Goal: Task Accomplishment & Management: Complete application form

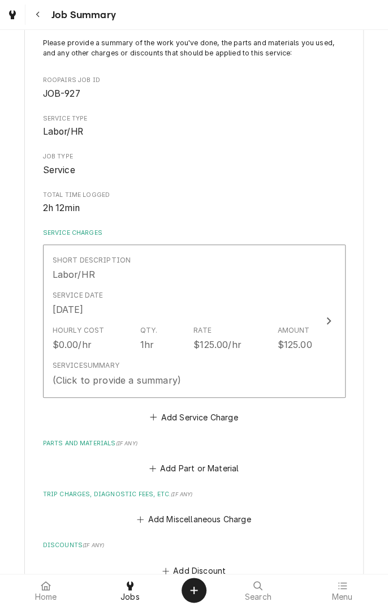
scroll to position [91, 0]
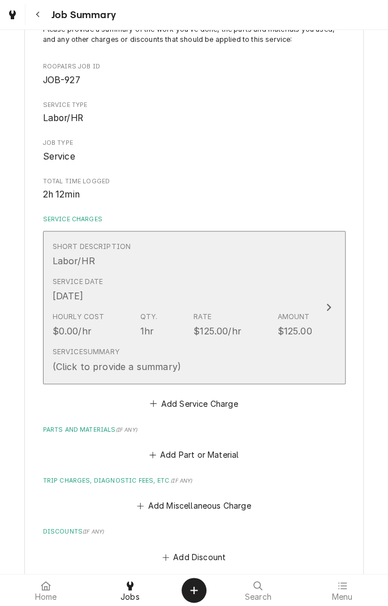
click at [271, 263] on div "Short Description Labor/HR" at bounding box center [183, 254] width 260 height 35
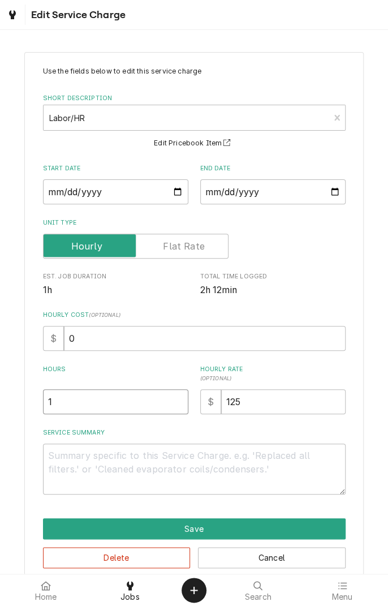
click at [118, 399] on input "1" at bounding box center [116, 402] width 146 height 25
type textarea "x"
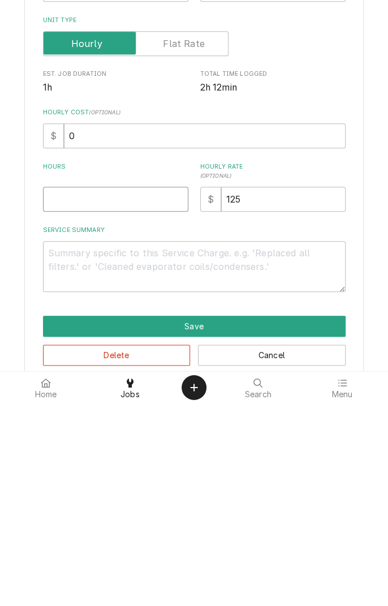
type textarea "x"
type input "2"
type textarea "x"
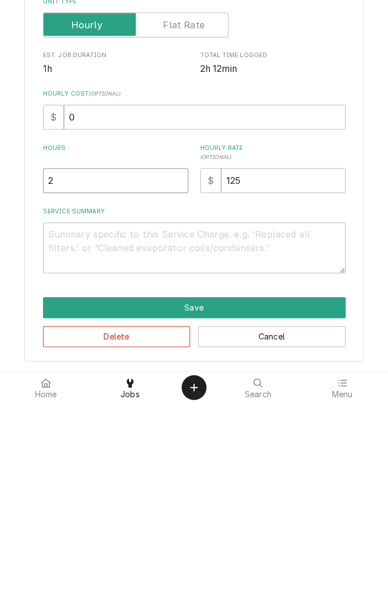
type input "2"
click at [199, 440] on textarea "Service Summary" at bounding box center [194, 450] width 303 height 51
type textarea "x"
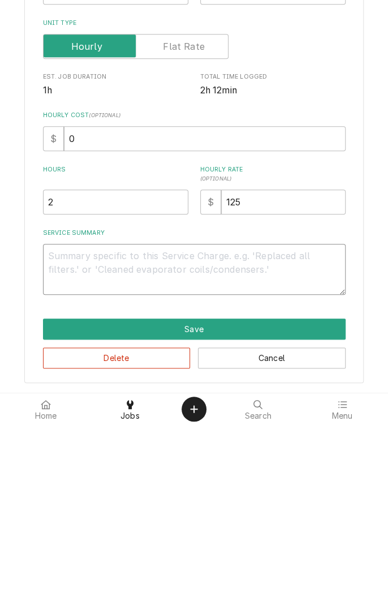
type textarea "F"
type textarea "x"
type textarea "Fo"
type textarea "x"
type textarea "Fou"
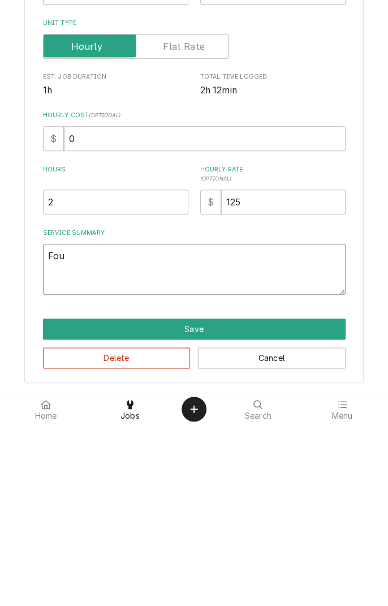
type textarea "x"
type textarea "Found"
type textarea "x"
type textarea "Found f"
type textarea "x"
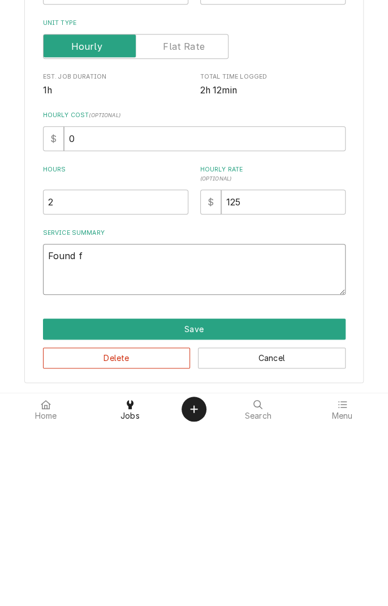
type textarea "Found fa"
type textarea "x"
type textarea "Found fan"
type textarea "x"
type textarea "Found fan/"
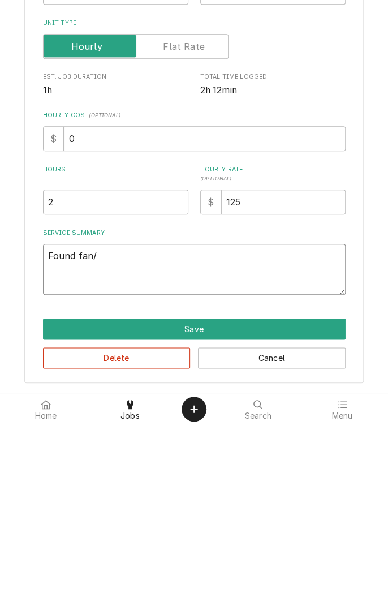
type textarea "x"
type textarea "Found fan/c"
type textarea "x"
type textarea "Found fan/co"
type textarea "x"
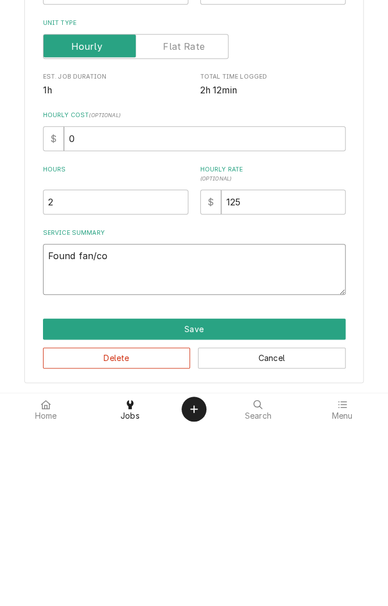
type textarea "Found fan/com"
type textarea "x"
type textarea "Found fan/comp"
type textarea "x"
type textarea "Found fan/compressor"
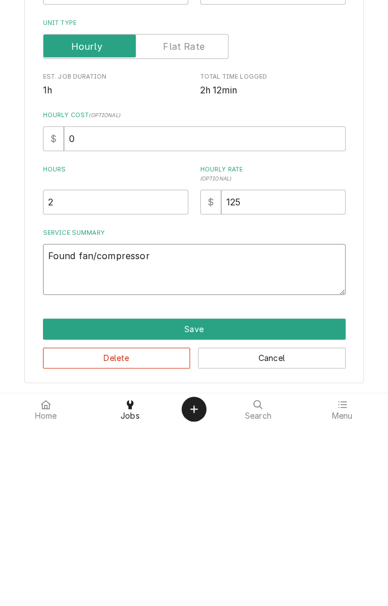
type textarea "x"
type textarea "Found fan/compressor s"
type textarea "x"
type textarea "Found fan/compressor sh"
type textarea "x"
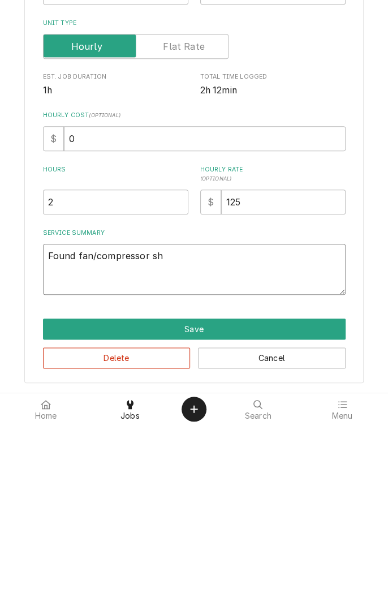
type textarea "Found fan/compressor sho"
type textarea "x"
type textarea "Found fan/compressor shot"
type textarea "x"
type textarea "Found fan/compressor short"
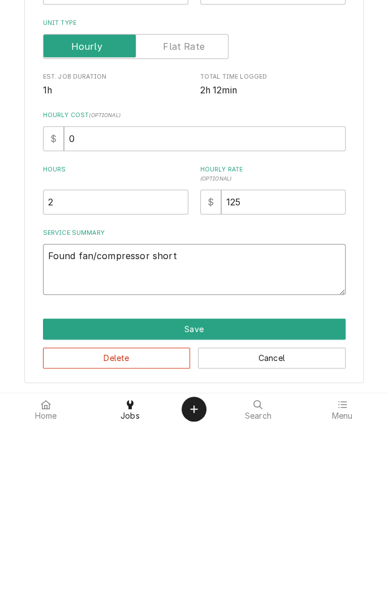
type textarea "x"
type textarea "Found fan/compressor short c"
type textarea "x"
type textarea "Found fan/compressor short cy"
type textarea "x"
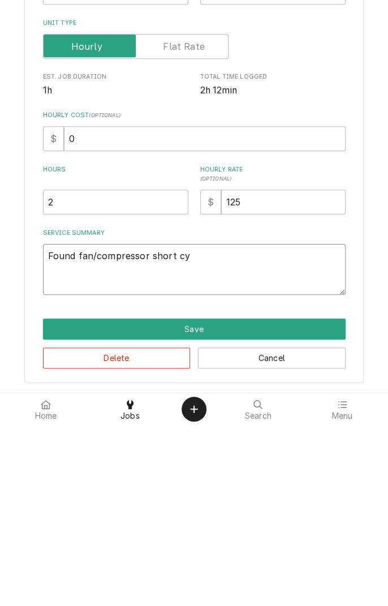
type textarea "Found fan/compressor short cyc"
type textarea "x"
type textarea "Found fan/compressor short cycl"
type textarea "x"
type textarea "Found fan/compressor short cycling"
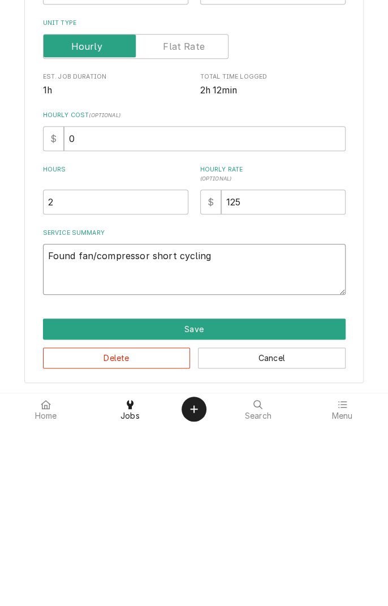
type textarea "x"
type textarea "Found fan/compressor short cycling al"
type textarea "x"
type textarea "Found fan/compressor short cycling all"
type textarea "x"
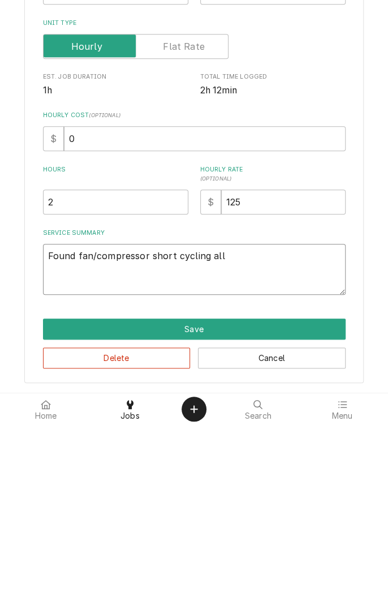
type textarea "Found fan/compressor short cycling all"
type textarea "x"
type textarea "Found fan/compressor short cycling all c"
type textarea "x"
type textarea "Found fan/compressor short cycling all co"
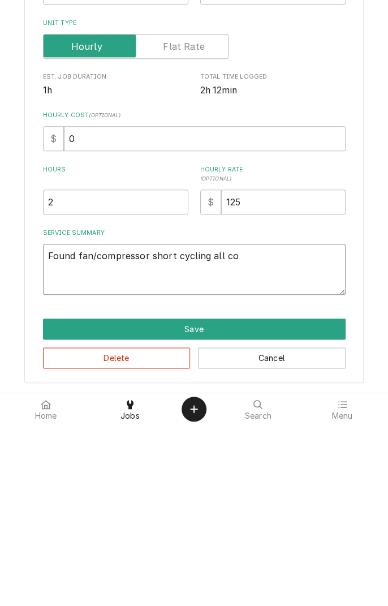
type textarea "x"
type textarea "Found fan/compressor short cycling all coi"
type textarea "x"
type textarea "Found fan/compressor short cycling all coils"
type textarea "x"
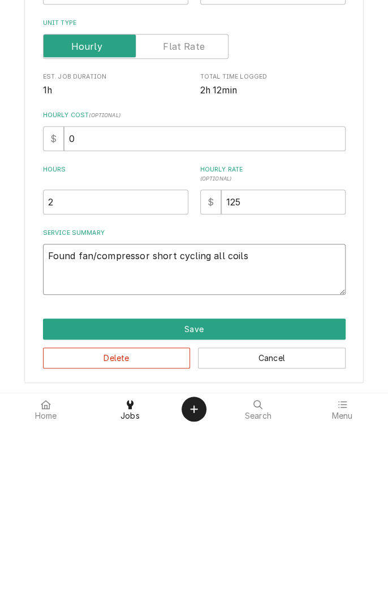
type textarea "Found fan/compressor short cycling all coils a"
type textarea "x"
type textarea "Found fan/compressor short cycling all coils ar"
type textarea "x"
type textarea "Found fan/compressor short cycling all coils are"
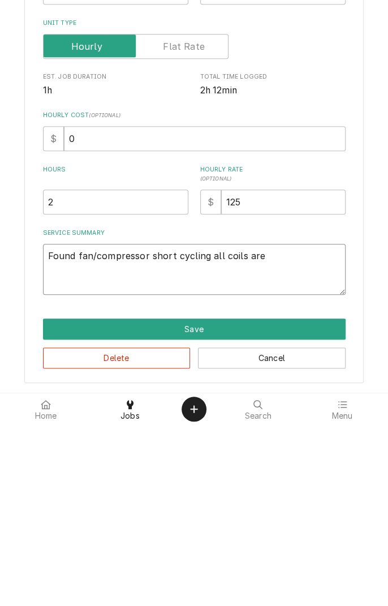
type textarea "x"
type textarea "Found fan/compressor short cycling all coils are"
type textarea "x"
type textarea "Found fan/compressor short cycling all coils are c"
type textarea "x"
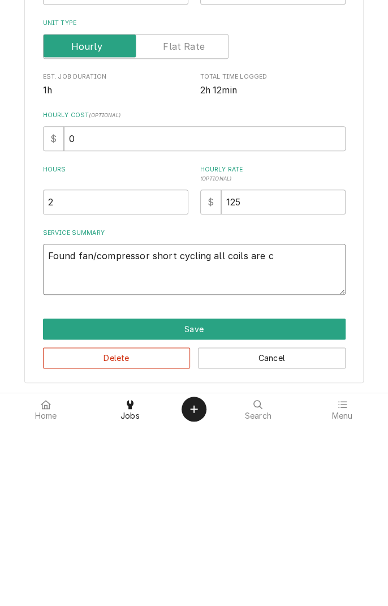
type textarea "Found fan/compressor short cycling all coils are cl"
type textarea "x"
type textarea "Found fan/compressor short cycling all coils are cle"
type textarea "x"
type textarea "Found fan/compressor short cycling all coils are clea"
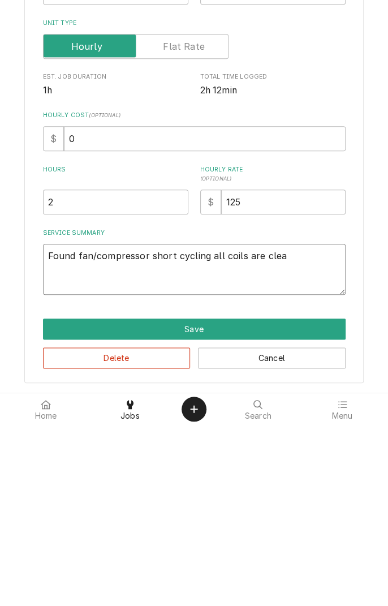
type textarea "x"
type textarea "Found fan/compressor short cycling all coils are clean"
type textarea "x"
type textarea "Found fan/compressor short cycling all coils are clean"
type textarea "x"
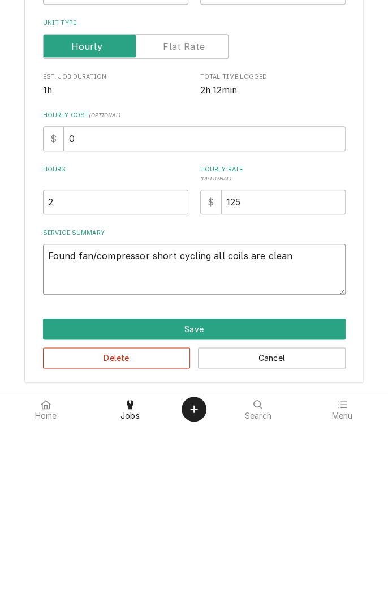
type textarea "Found fan/compressor short cycling all coils are clean a"
type textarea "x"
type textarea "Found fan/compressor short cycling all coils are clean an"
type textarea "x"
type textarea "Found fan/compressor short cycling all coils are clean and"
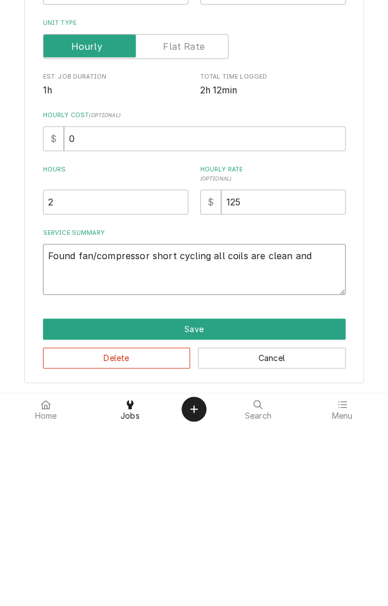
type textarea "x"
type textarea "Found fan/compressor short cycling all coils are clean and"
type textarea "x"
type textarea "Found fan/compressor short cycling all coils are clean and h"
type textarea "x"
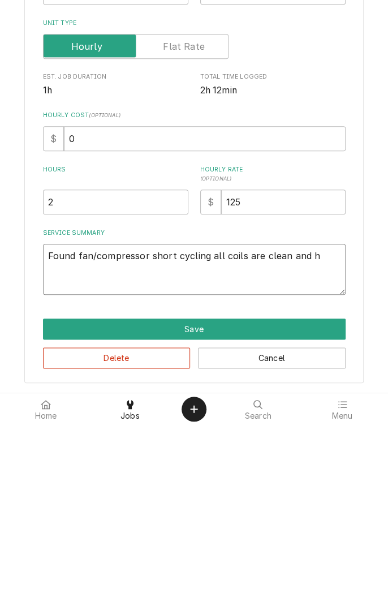
type textarea "Found fan/compressor short cycling all coils are clean and ha"
type textarea "x"
type textarea "Found fan/compressor short cycling all coils are clean and has"
type textarea "x"
type textarea "Found fan/compressor short cycling all coils are clean and has"
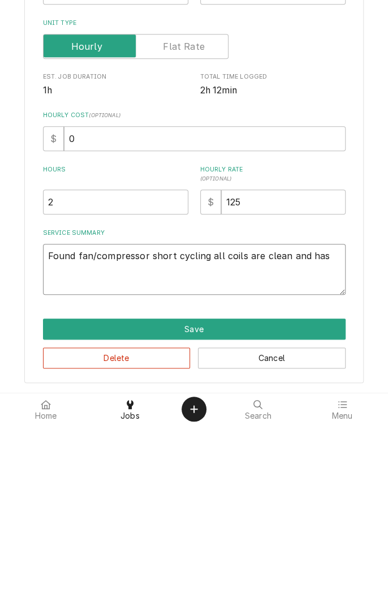
type textarea "x"
type textarea "Found fan/compressor short cycling all coils are clean and has"
type textarea "x"
type textarea "Found fan/compressor short cycling all coils are clean and ha"
type textarea "x"
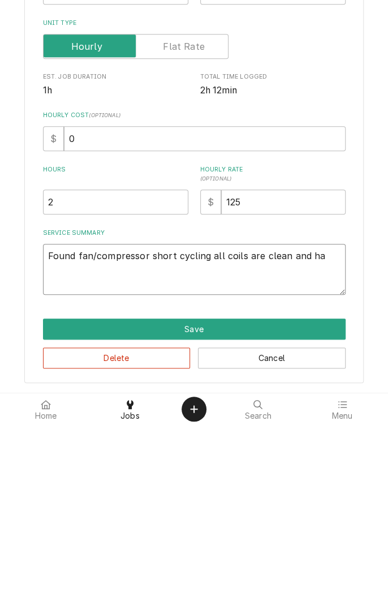
type textarea "Found fan/compressor short cycling all coils are clean and h"
type textarea "x"
type textarea "Found fan/compressor short cycling all coils are clean and"
type textarea "x"
type textarea "Found fan/compressor short cycling all coils are clean and i"
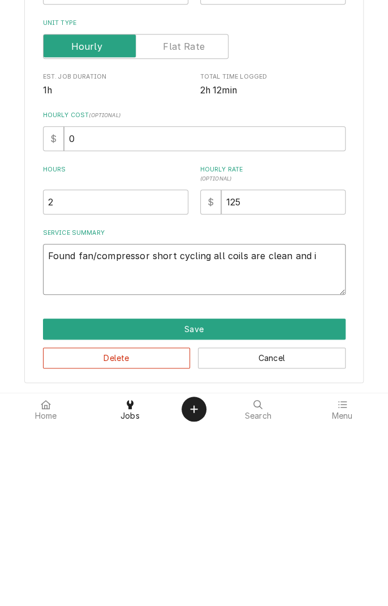
type textarea "x"
type textarea "Found fan/compressor short cycling all coils are clean and it"
type textarea "x"
type textarea "Found fan/compressor short cycling all coils are clean and it"
type textarea "x"
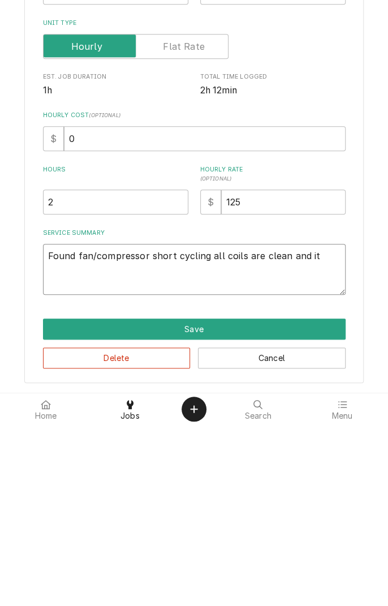
type textarea "Found fan/compressor short cycling all coils are clean and it h"
type textarea "x"
type textarea "Found fan/compressor short cycling all coils are clean and it ha"
type textarea "x"
type textarea "Found fan/compressor short cycling all coils are clean and it has"
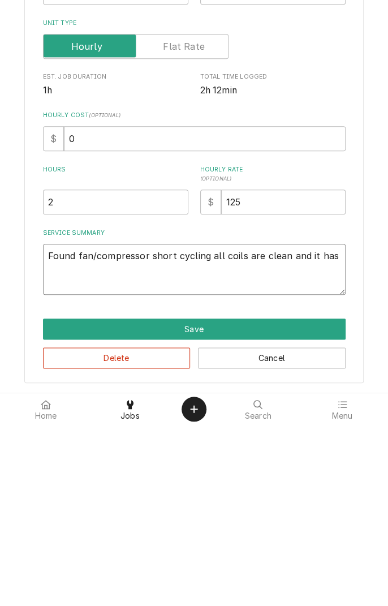
type textarea "x"
type textarea "Found fan/compressor short cycling all coils are clean and it has"
type textarea "x"
type textarea "Found fan/compressor short cycling all coils are clean and it has n"
type textarea "x"
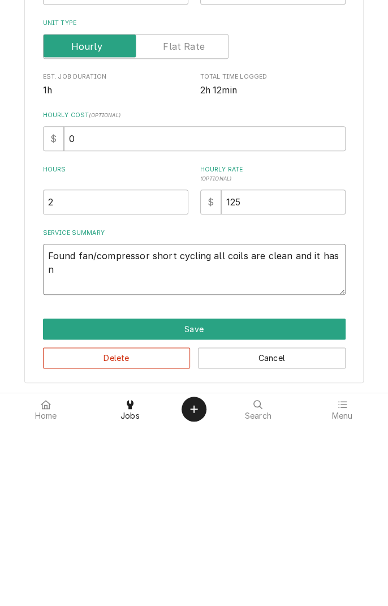
type textarea "Found fan/compressor short cycling all coils are clean and it has no"
type textarea "x"
type textarea "Found fan/compressor short cycling all coils are clean and it has no"
type textarea "x"
type textarea "Found fan/compressor short cycling all coils are clean and it has no d"
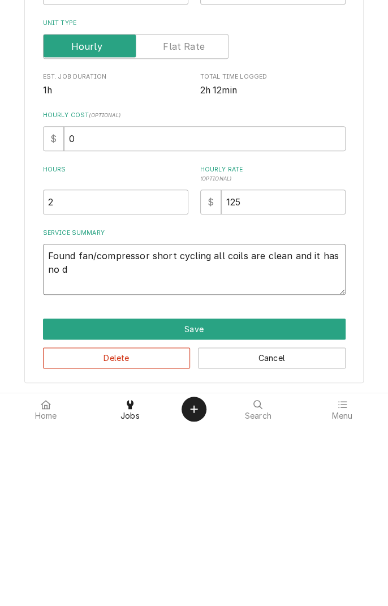
type textarea "x"
type textarea "Found fan/compressor short cycling all coils are clean and it has no dr"
type textarea "x"
type textarea "Found fan/compressor short cycling all coils are clean and it has no dra"
type textarea "x"
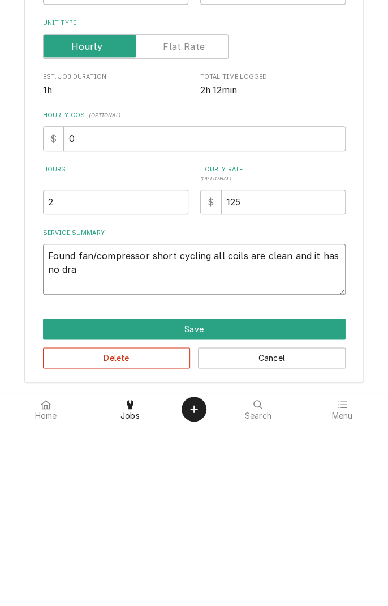
type textarea "Found fan/compressor short cycling all coils are clean and it has no drai"
type textarea "x"
type textarea "Found fan/compressor short cycling all coils are clean and it has no drain"
type textarea "x"
type textarea "Found fan/compressor short cycling all coils are clean and it has no drain"
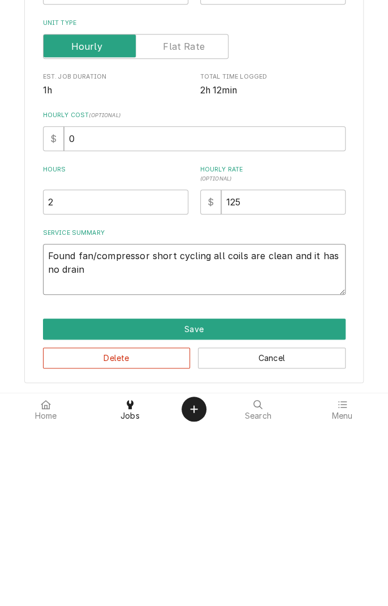
type textarea "x"
type textarea "Found fan/compressor short cycling all coils are clean and it has no drain"
type textarea "x"
type textarea "Found fan/compressor short cycling all coils are clean and it has no drain."
type textarea "x"
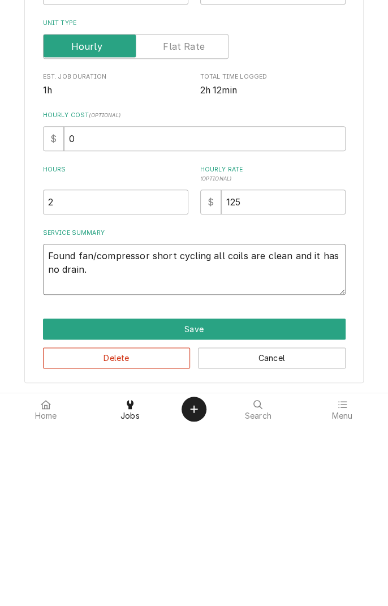
type textarea "Found fan/compressor short cycling all coils are clean and it has no drain."
type textarea "x"
type textarea "Found fan/compressor short cycling all coils are clean and it has no drain. P"
type textarea "x"
type textarea "Found fan/compressor short cycling all coils are clean and it has no drain. Pa"
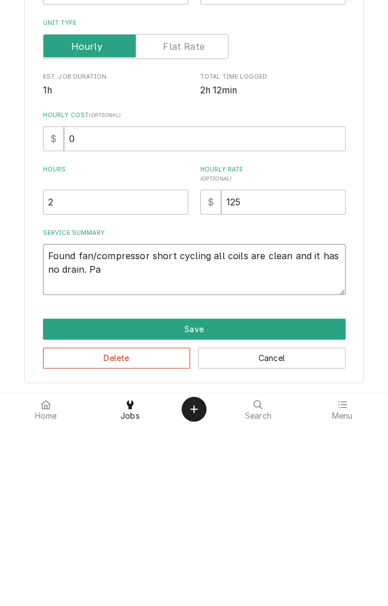
type textarea "x"
type textarea "Found fan/compressor short cycling all coils are clean and it has no drain. Pan"
type textarea "x"
type textarea "Found fan/compressor short cycling all coils are clean and it has no drain. Pan"
type textarea "x"
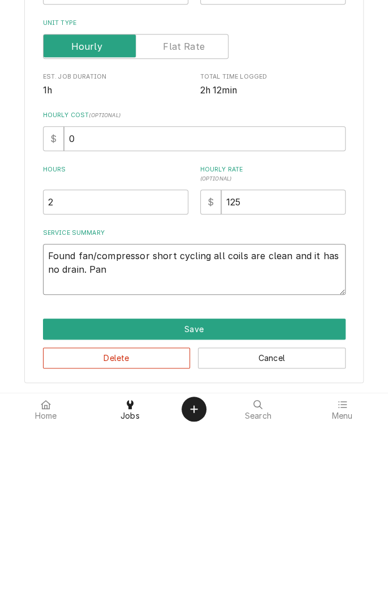
type textarea "Found fan/compressor short cycling all coils are clean and it has no drain. Pan…"
type textarea "x"
type textarea "Found fan/compressor short cycling all coils are clean and it has no drain. Pan…"
type textarea "x"
type textarea "Found fan/compressor short cycling all coils are clean and it has no drain. Pan…"
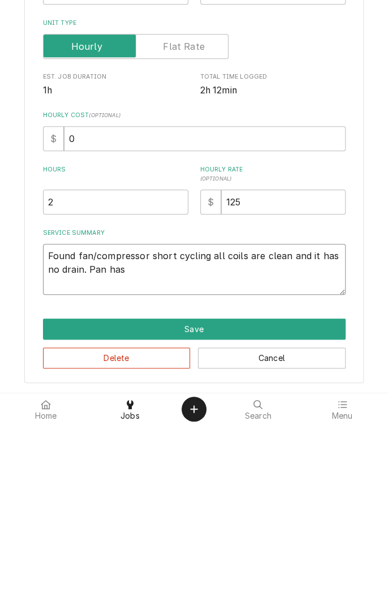
type textarea "x"
type textarea "Found fan/compressor short cycling all coils are clean and it has no drain. Pan…"
type textarea "x"
type textarea "Found fan/compressor short cycling all coils are clean and it has no drain. Pan…"
type textarea "x"
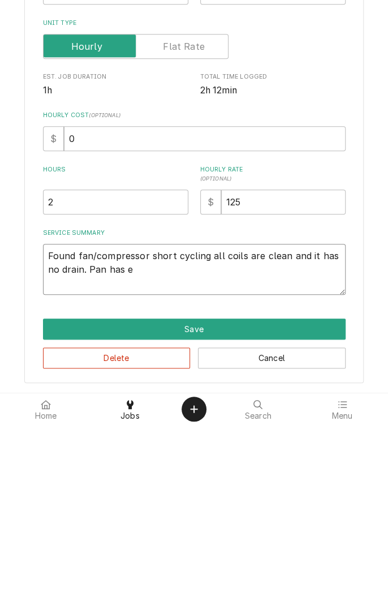
type textarea "Found fan/compressor short cycling all coils are clean and it has no drain. Pan…"
type textarea "x"
type textarea "Found fan/compressor short cycling all coils are clean and it has no drain. Pan…"
type textarea "x"
type textarea "Found fan/compressor short cycling all coils are clean and it has no drain. Pan…"
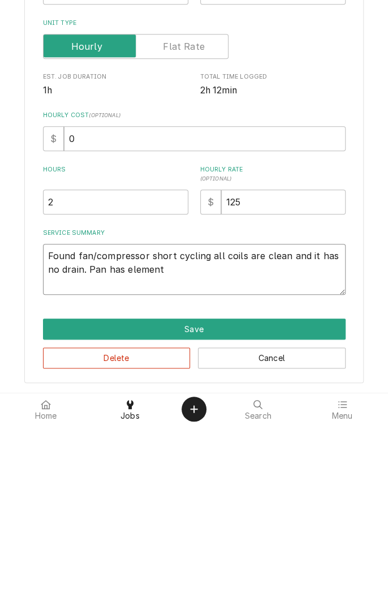
type textarea "x"
type textarea "Found fan/compressor short cycling all coils are clean and it has no drain. Pan…"
type textarea "x"
type textarea "Found fan/compressor short cycling all coils are clean and it has no drain. Pan…"
type textarea "x"
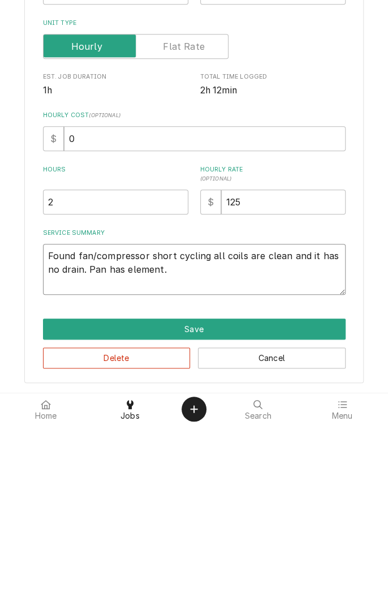
type textarea "Found fan/compressor short cycling all coils are clean and it has no drain. Pan…"
type textarea "x"
type textarea "Found fan/compressor short cycling all coils are clean and it has no drain. Pan…"
type textarea "x"
type textarea "Found fan/compressor short cycling all coils are clean and it has no drain. Pan…"
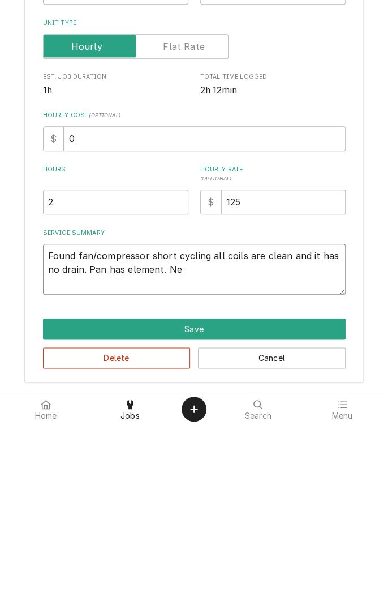
type textarea "x"
type textarea "Found fan/compressor short cycling all coils are clean and it has no drain. Pan…"
type textarea "x"
type textarea "Found fan/compressor short cycling all coils are clean and it has no drain. Pan…"
type textarea "x"
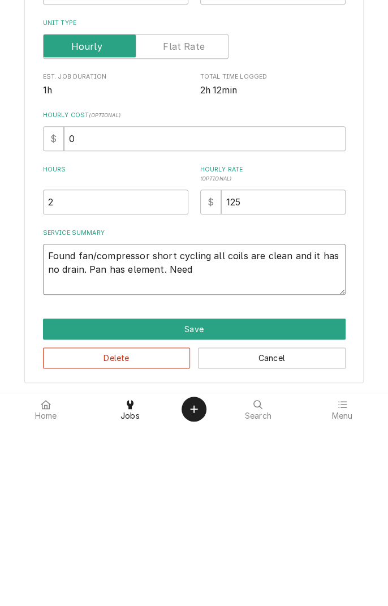
type textarea "Found fan/compressor short cycling all coils are clean and it has no drain. Pan…"
type textarea "x"
type textarea "Found fan/compressor short cycling all coils are clean and it has no drain. Pan…"
type textarea "x"
type textarea "Found fan/compressor short cycling all coils are clean and it has no drain. Pan…"
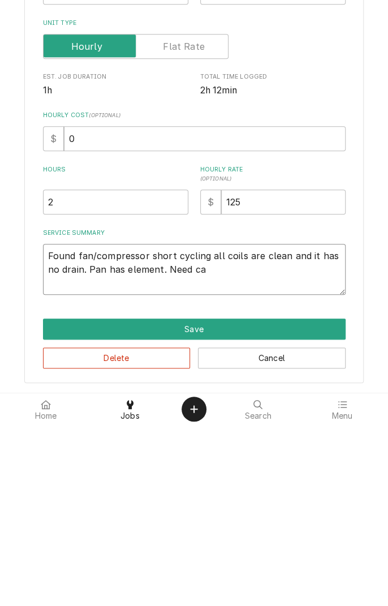
type textarea "x"
type textarea "Found fan/compressor short cycling all coils are clean and it has no drain. Pan…"
type textarea "x"
type textarea "Found fan/compressor short cycling all coils are clean and it has no drain. Pan…"
type textarea "x"
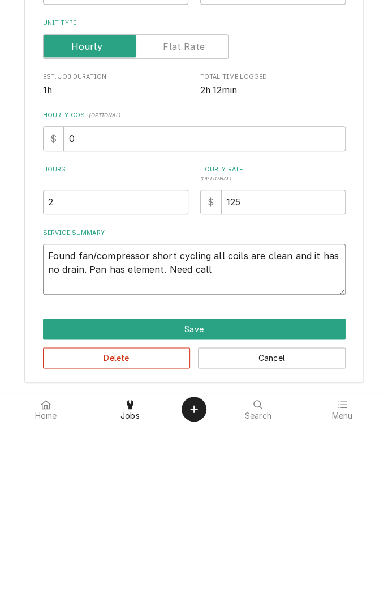
type textarea "Found fan/compressor short cycling all coils are clean and it has no drain. Pan…"
type textarea "x"
type textarea "Found fan/compressor short cycling all coils are clean and it has no drain. Pan…"
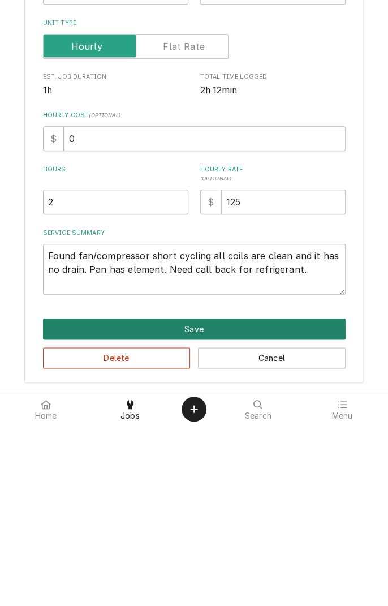
click at [247, 508] on button "Save" at bounding box center [194, 510] width 303 height 21
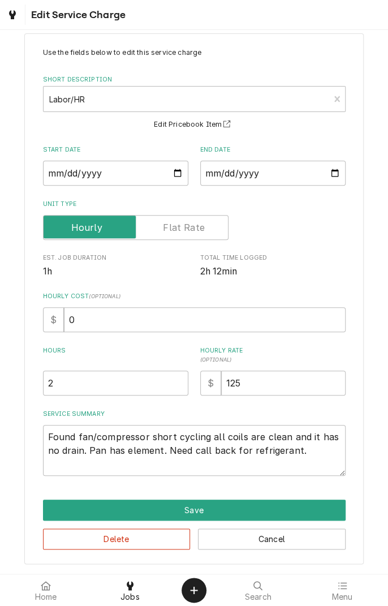
scroll to position [91, 0]
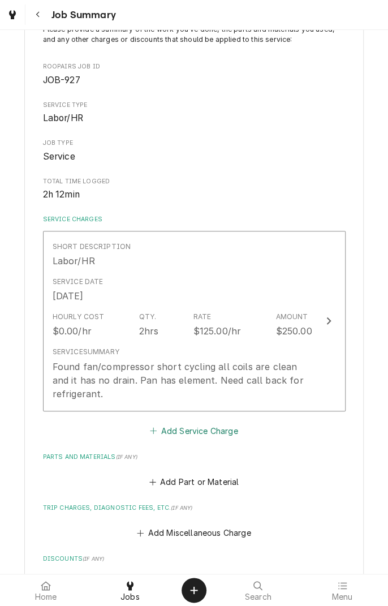
click at [216, 432] on button "Add Service Charge" at bounding box center [194, 431] width 92 height 16
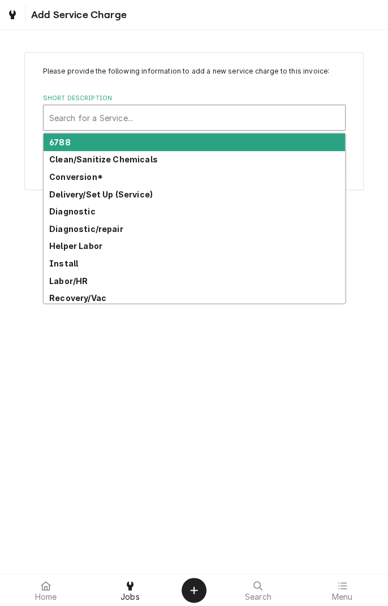
click at [82, 215] on strong "Diagnostic" at bounding box center [72, 212] width 46 height 10
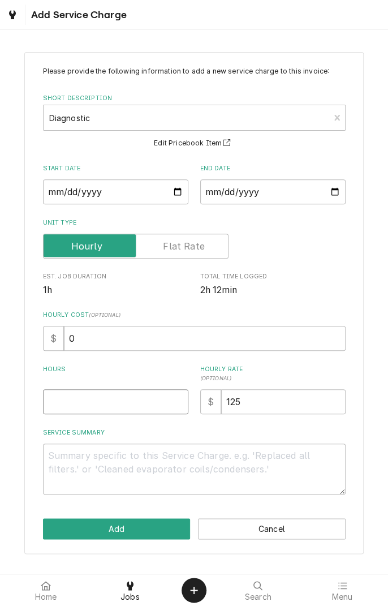
click at [121, 400] on input "Hours" at bounding box center [116, 402] width 146 height 25
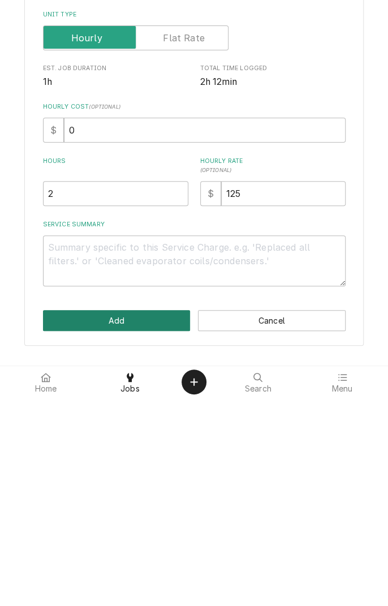
click at [141, 535] on button "Add" at bounding box center [117, 529] width 148 height 21
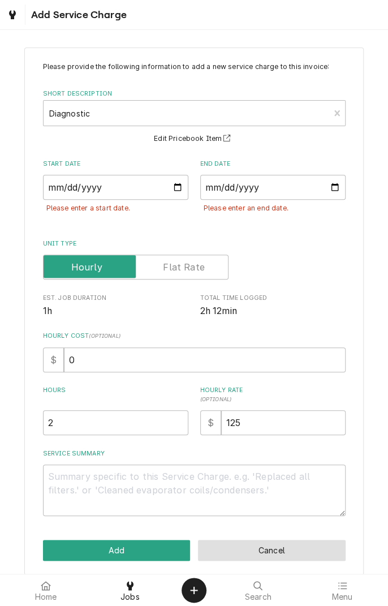
click at [289, 546] on button "Cancel" at bounding box center [272, 550] width 148 height 21
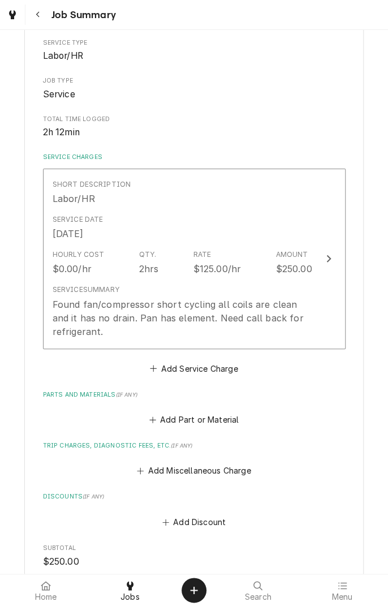
scroll to position [156, 0]
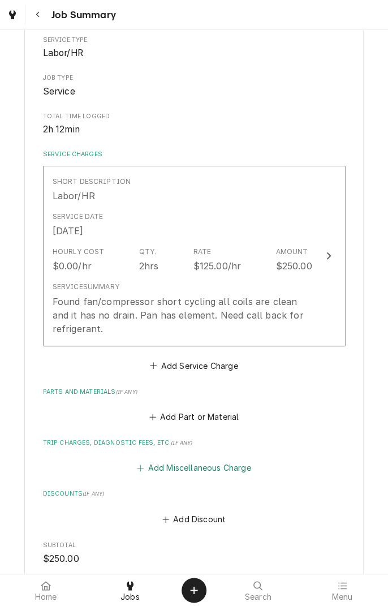
click at [215, 474] on button "Add Miscellaneous Charge" at bounding box center [194, 468] width 118 height 16
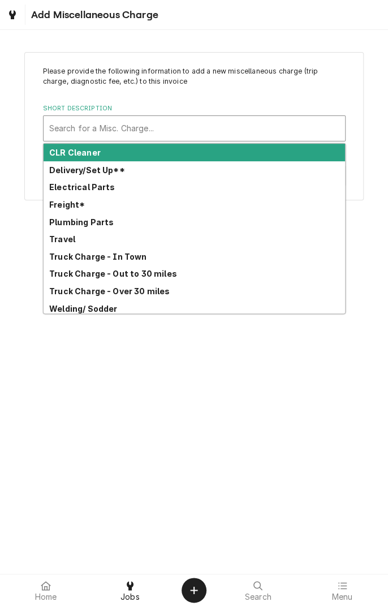
click at [167, 273] on strong "Truck Charge - Out to 30 miles" at bounding box center [113, 274] width 128 height 10
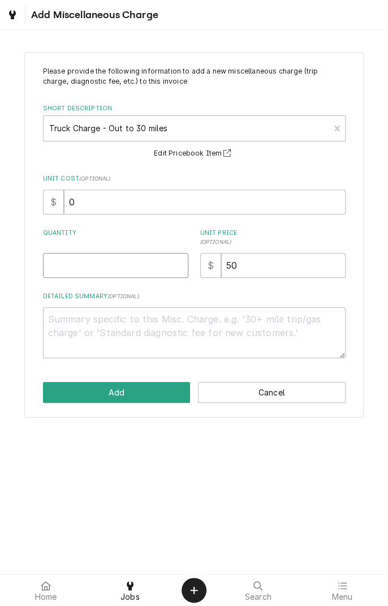
click at [113, 266] on input "Quantity" at bounding box center [116, 265] width 146 height 25
click at [140, 323] on textarea "Detailed Summary ( optional )" at bounding box center [194, 332] width 303 height 51
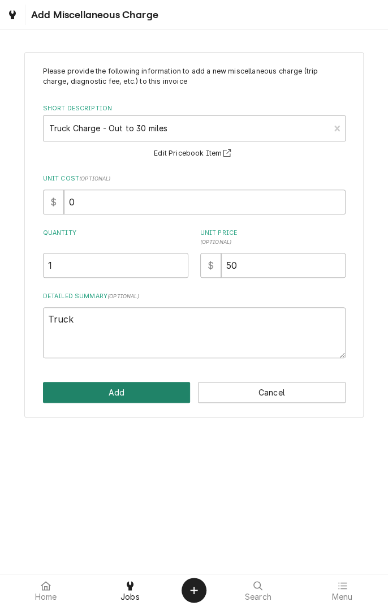
click at [152, 387] on button "Add" at bounding box center [117, 392] width 148 height 21
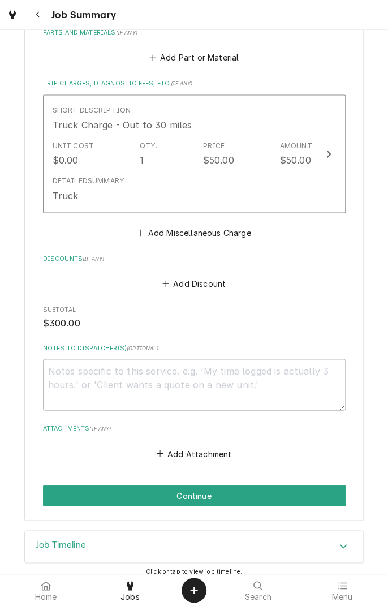
scroll to position [524, 0]
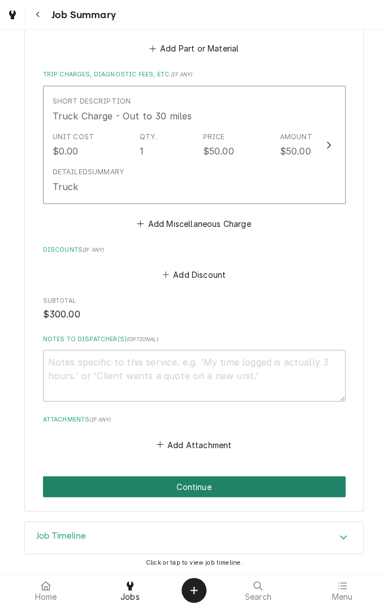
click at [255, 490] on button "Continue" at bounding box center [194, 486] width 303 height 21
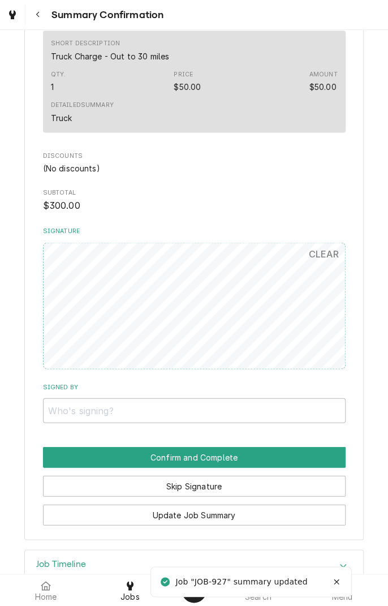
scroll to position [527, 0]
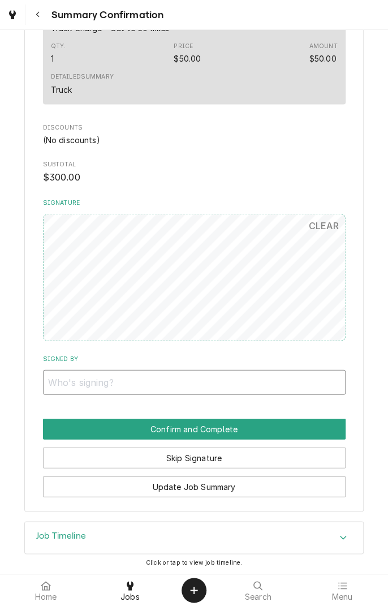
click at [72, 384] on input "Signed By" at bounding box center [194, 382] width 303 height 25
type input "[PERSON_NAME]"
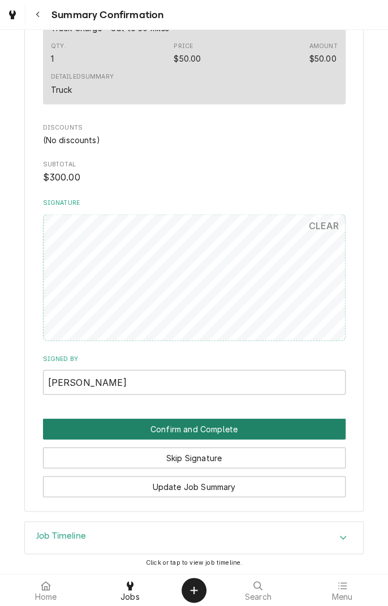
click at [324, 426] on button "Confirm and Complete" at bounding box center [194, 428] width 303 height 21
